Goal: Task Accomplishment & Management: Manage account settings

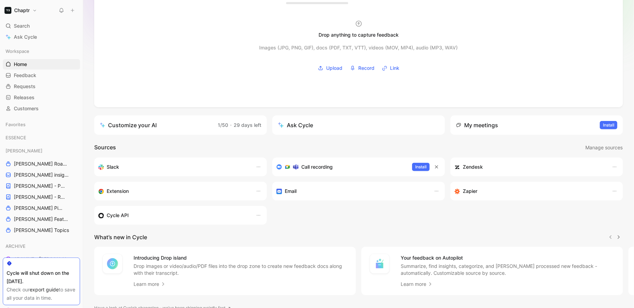
scroll to position [80, 0]
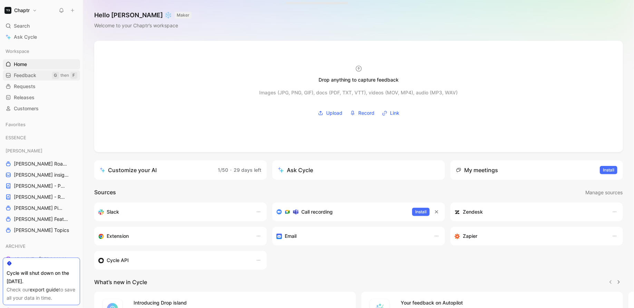
click at [30, 73] on span "Feedback" at bounding box center [25, 75] width 22 height 7
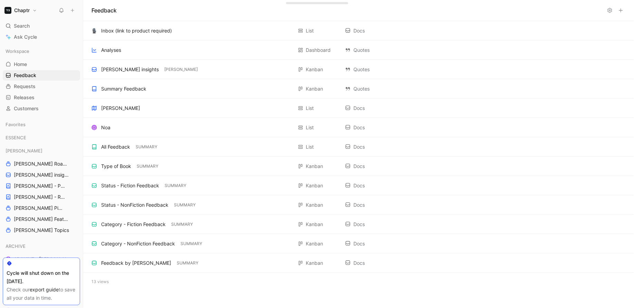
click at [611, 13] on button at bounding box center [610, 11] width 10 height 10
click at [33, 275] on div "Cycle will shut down on the [DATE]." at bounding box center [42, 277] width 70 height 17
click at [55, 297] on div "Check our export guide to save all your data in time." at bounding box center [42, 293] width 70 height 17
click at [42, 290] on link "export guide" at bounding box center [44, 289] width 29 height 6
click at [610, 11] on icon at bounding box center [610, 11] width 6 height 6
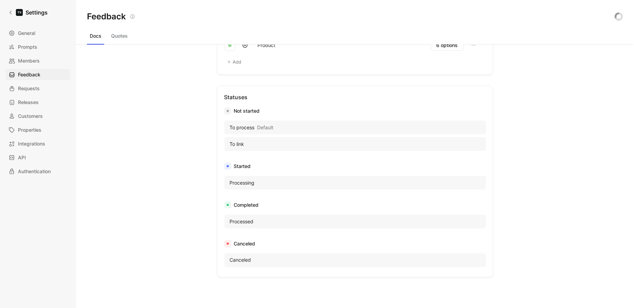
scroll to position [482, 0]
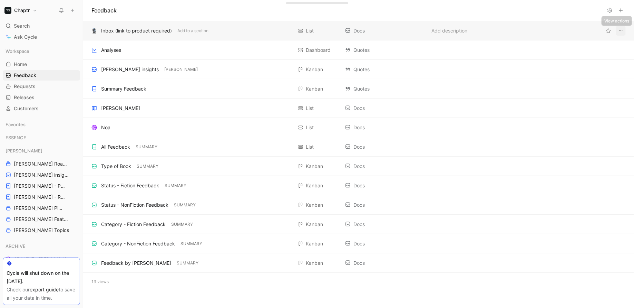
click at [626, 31] on button "View actions" at bounding box center [621, 31] width 10 height 10
click at [156, 32] on div "Inbox (link to product required)" at bounding box center [136, 31] width 71 height 8
click at [621, 29] on icon "View actions" at bounding box center [622, 31] width 6 height 6
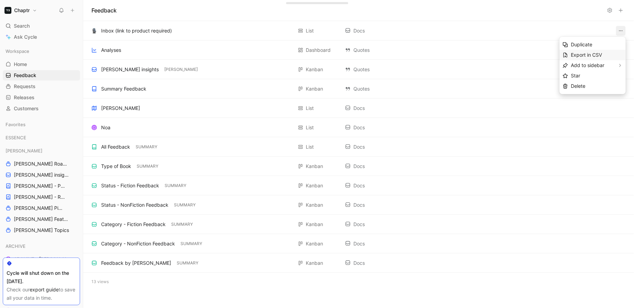
click at [600, 56] on span "Export in CSV" at bounding box center [586, 55] width 31 height 6
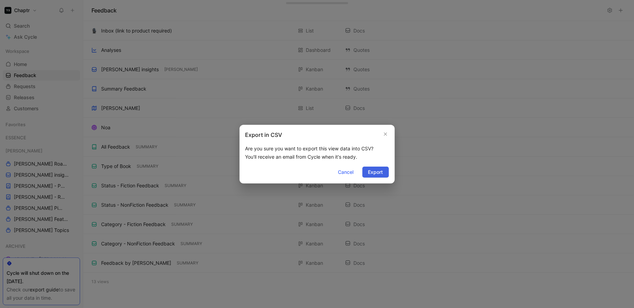
click at [376, 173] on span "Export" at bounding box center [375, 172] width 15 height 8
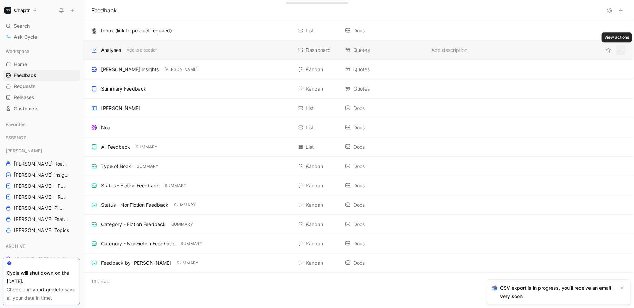
click at [622, 49] on icon "View actions" at bounding box center [622, 50] width 6 height 6
click at [107, 50] on div "Analyses" at bounding box center [111, 50] width 20 height 8
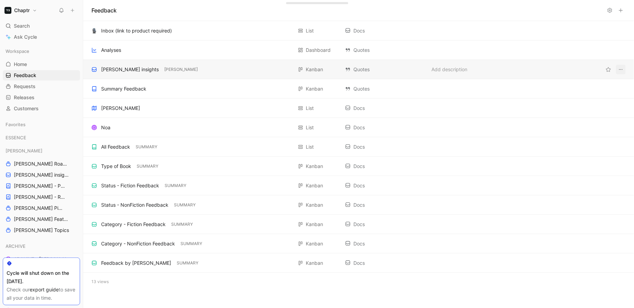
click at [621, 67] on icon "View actions" at bounding box center [622, 70] width 6 height 6
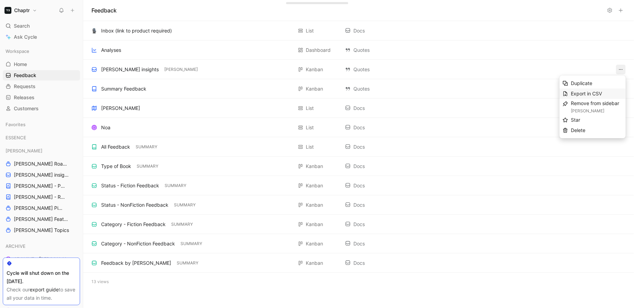
click at [612, 94] on div "Export in CSV" at bounding box center [597, 93] width 52 height 8
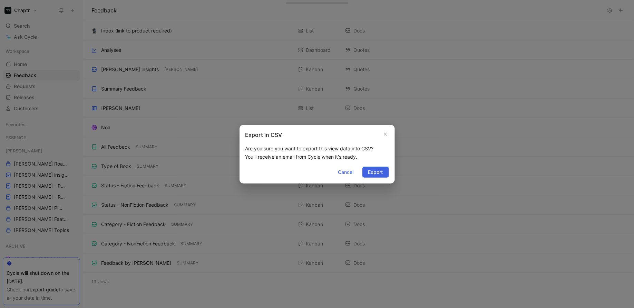
click at [368, 177] on button "Export" at bounding box center [376, 171] width 27 height 11
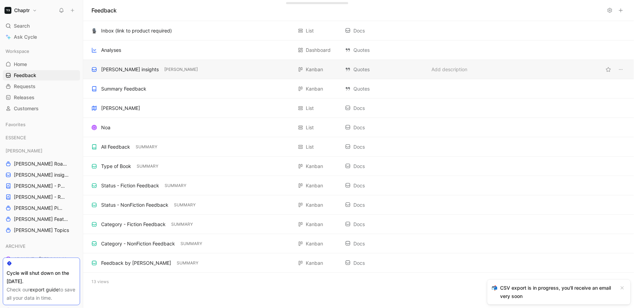
click at [121, 68] on div "[PERSON_NAME] insights" at bounding box center [130, 69] width 58 height 8
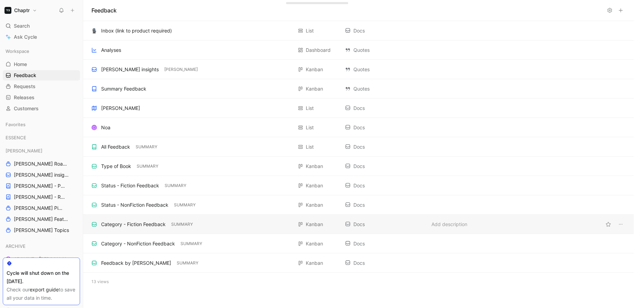
click at [141, 227] on div "Category - Fiction Feedback" at bounding box center [133, 224] width 65 height 8
click at [121, 187] on div "Status - Fiction Feedback" at bounding box center [130, 185] width 58 height 8
click at [621, 88] on icon "View actions" at bounding box center [622, 89] width 6 height 6
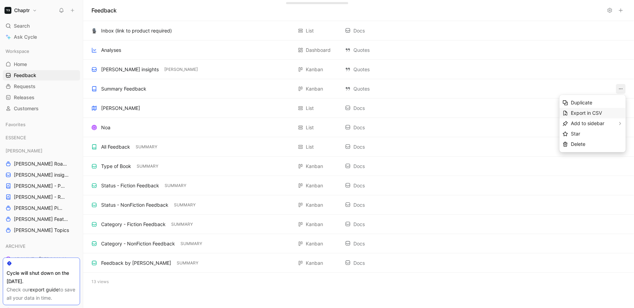
click at [599, 113] on span "Export in CSV" at bounding box center [586, 113] width 31 height 6
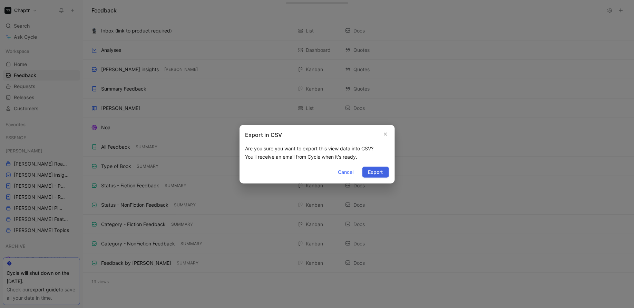
click at [372, 173] on span "Export" at bounding box center [375, 172] width 15 height 8
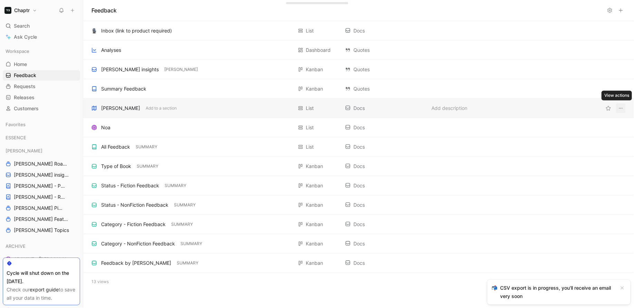
click at [625, 107] on button "View actions" at bounding box center [621, 108] width 10 height 10
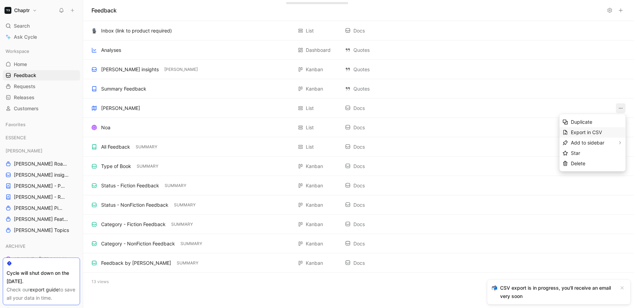
click at [612, 132] on div "Export in CSV" at bounding box center [597, 132] width 52 height 8
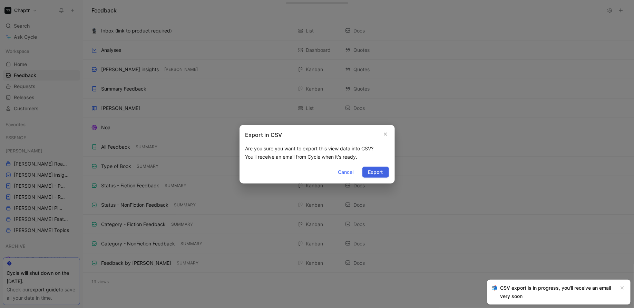
click at [378, 174] on span "Export" at bounding box center [375, 172] width 15 height 8
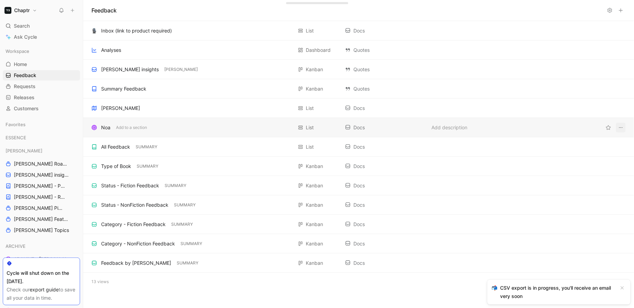
click at [625, 127] on button "View actions" at bounding box center [621, 128] width 10 height 10
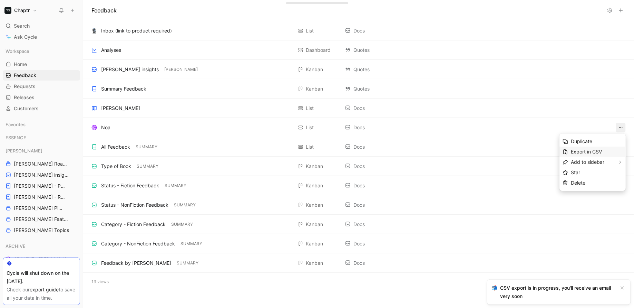
click at [598, 152] on span "Export in CSV" at bounding box center [586, 152] width 31 height 6
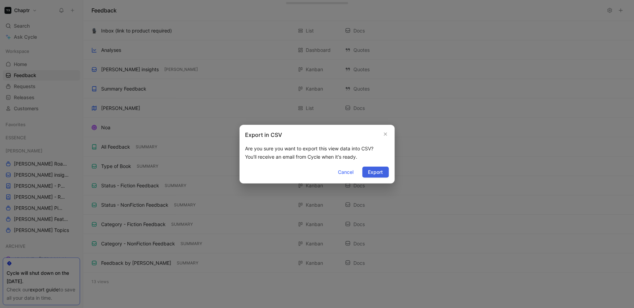
click at [379, 175] on span "Export" at bounding box center [375, 172] width 15 height 8
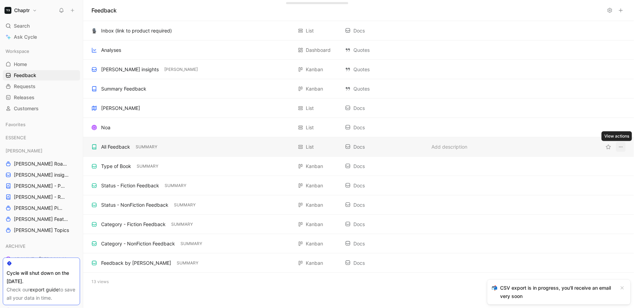
click at [619, 147] on icon "View actions" at bounding box center [622, 147] width 6 height 6
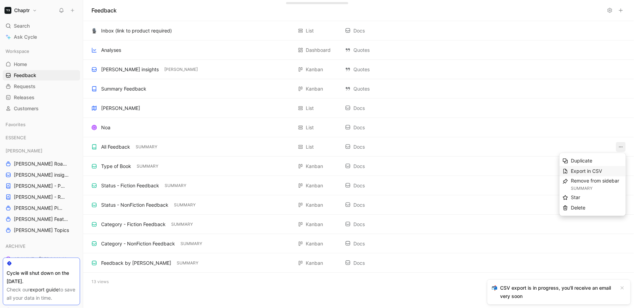
click at [610, 169] on div "Export in CSV" at bounding box center [597, 171] width 52 height 8
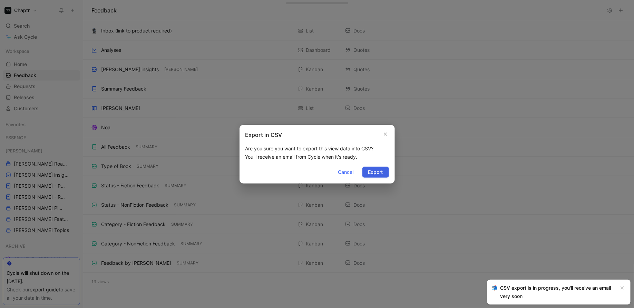
click at [375, 173] on span "Export" at bounding box center [375, 172] width 15 height 8
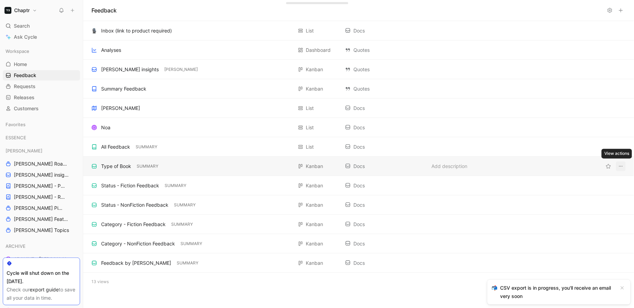
click at [621, 165] on icon "View actions" at bounding box center [622, 166] width 6 height 6
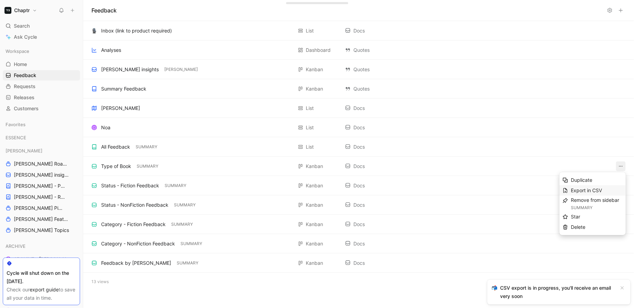
click at [604, 190] on div "Export in CSV" at bounding box center [597, 190] width 52 height 8
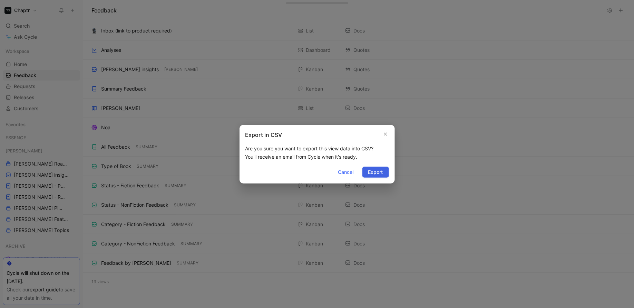
click at [376, 172] on span "Export" at bounding box center [375, 172] width 15 height 8
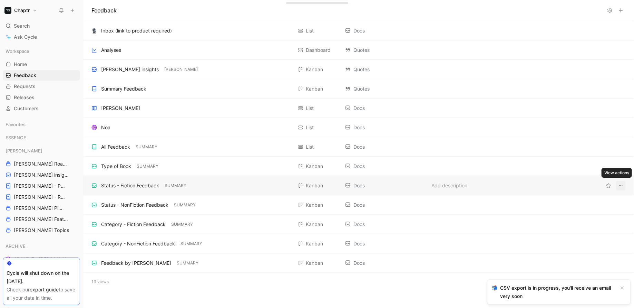
click at [622, 185] on icon "View actions" at bounding box center [621, 185] width 3 height 1
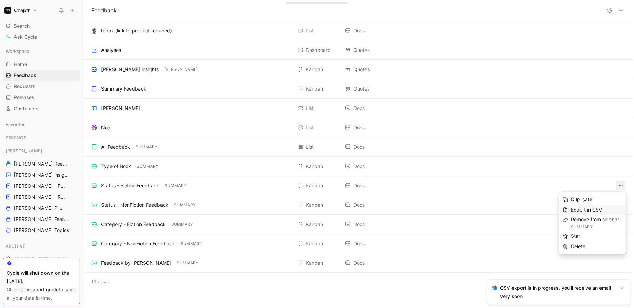
click at [595, 209] on span "Export in CSV" at bounding box center [586, 210] width 31 height 6
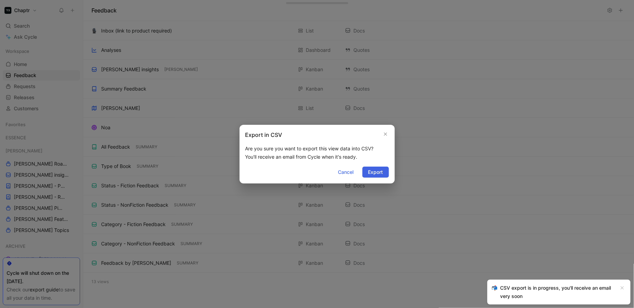
click at [382, 174] on span "Export" at bounding box center [375, 172] width 15 height 8
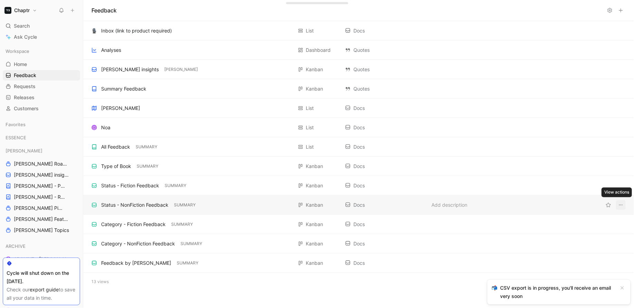
click at [622, 204] on icon "View actions" at bounding box center [622, 205] width 6 height 6
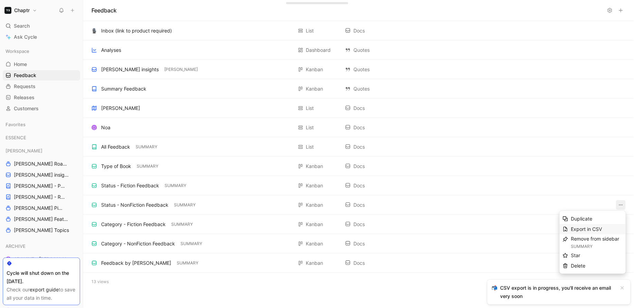
click at [593, 226] on span "Export in CSV" at bounding box center [586, 229] width 31 height 6
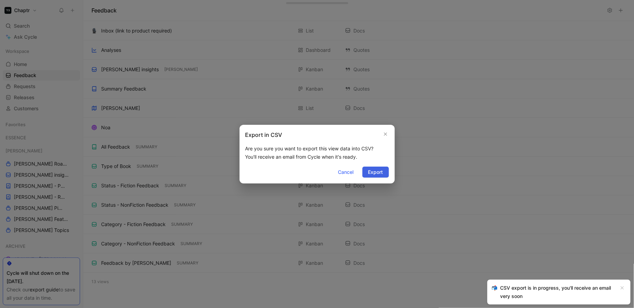
click at [384, 172] on button "Export" at bounding box center [376, 171] width 27 height 11
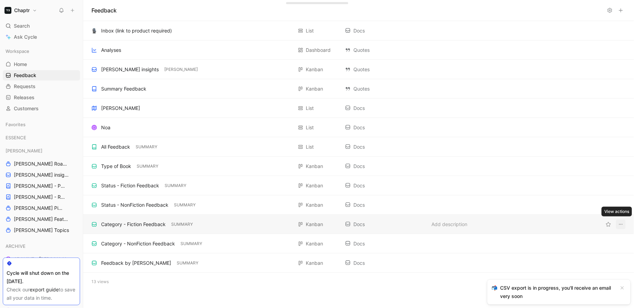
click at [621, 224] on icon "View actions" at bounding box center [622, 224] width 6 height 6
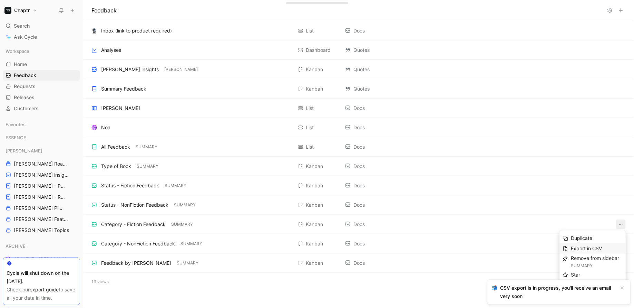
click at [578, 247] on span "Export in CSV" at bounding box center [586, 248] width 31 height 6
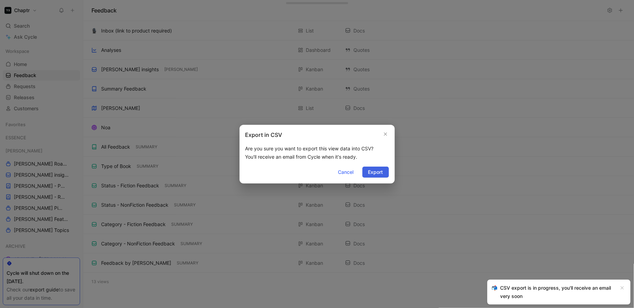
click at [380, 172] on span "Export" at bounding box center [375, 172] width 15 height 8
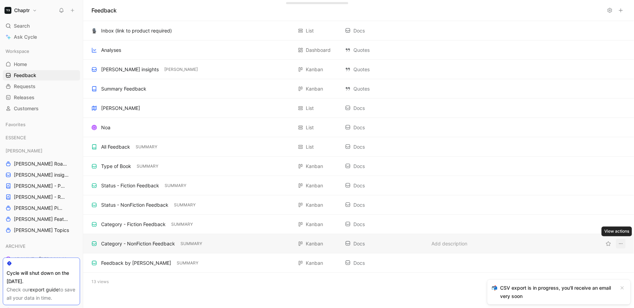
click at [623, 243] on icon "View actions" at bounding box center [622, 244] width 6 height 6
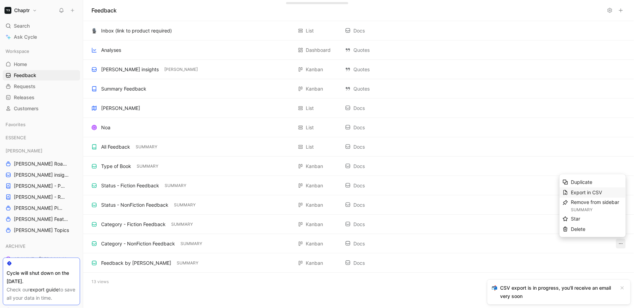
click at [588, 193] on span "Export in CSV" at bounding box center [586, 192] width 31 height 6
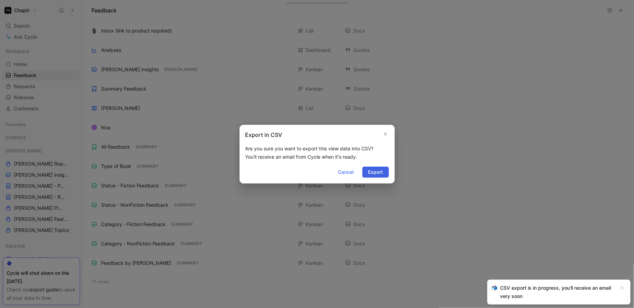
click at [371, 173] on span "Export" at bounding box center [375, 172] width 15 height 8
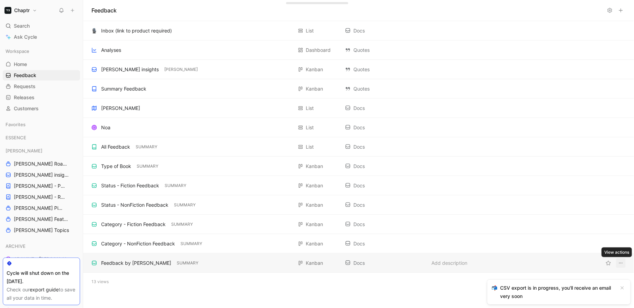
click at [622, 264] on icon "View actions" at bounding box center [622, 263] width 6 height 6
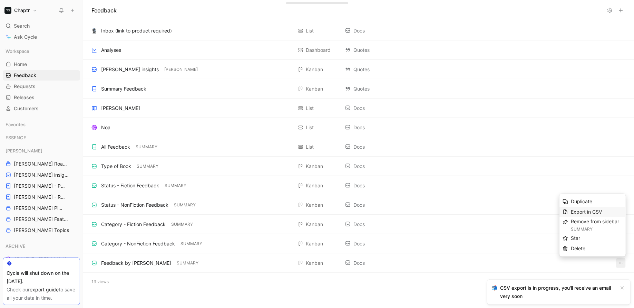
click at [586, 212] on span "Export in CSV" at bounding box center [586, 212] width 31 height 6
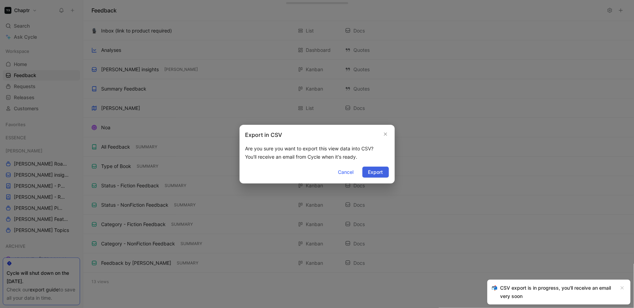
click at [375, 172] on span "Export" at bounding box center [375, 172] width 15 height 8
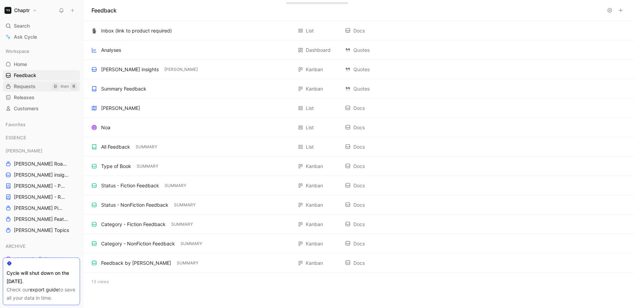
click at [30, 86] on span "Requests" at bounding box center [25, 86] width 22 height 7
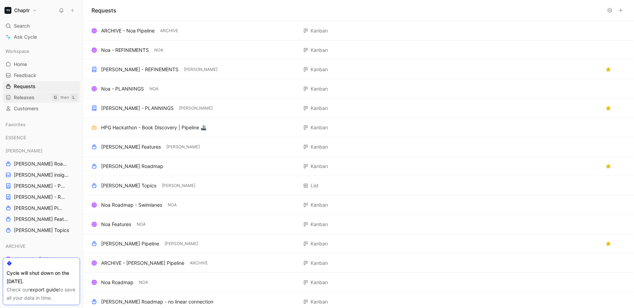
click at [24, 97] on span "Releases" at bounding box center [24, 97] width 21 height 7
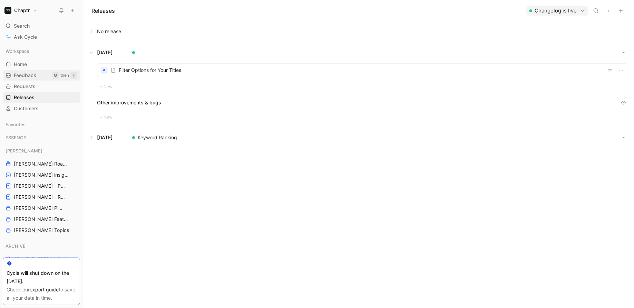
click at [32, 74] on span "Feedback" at bounding box center [25, 75] width 22 height 7
